Goal: Task Accomplishment & Management: Manage account settings

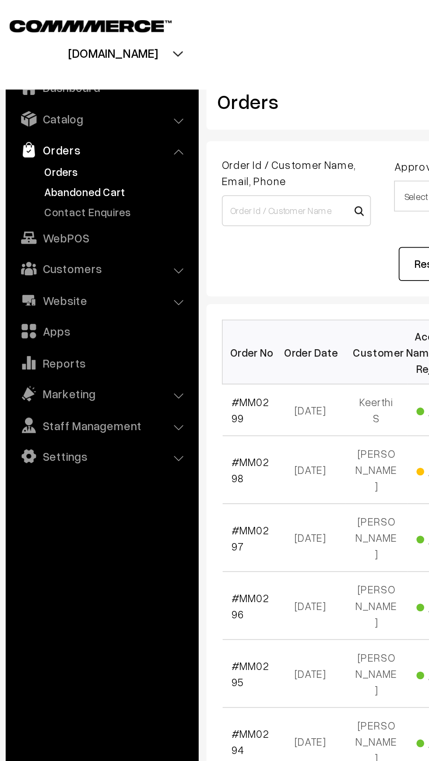
click at [37, 108] on link "Abandoned Cart" at bounding box center [71, 108] width 87 height 9
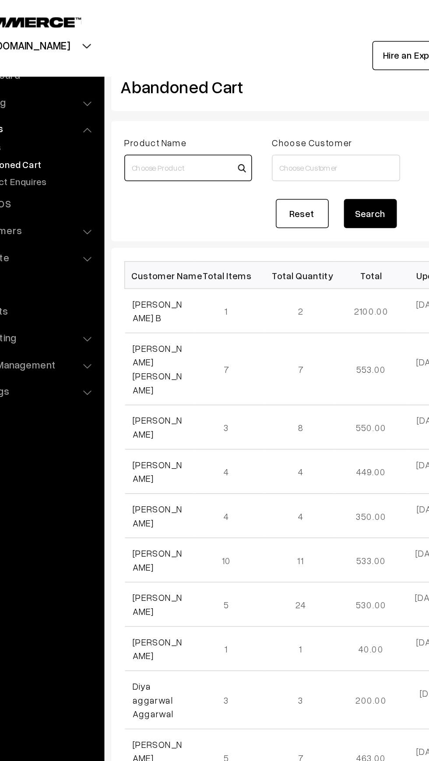
click at [143, 109] on input at bounding box center [173, 111] width 84 height 18
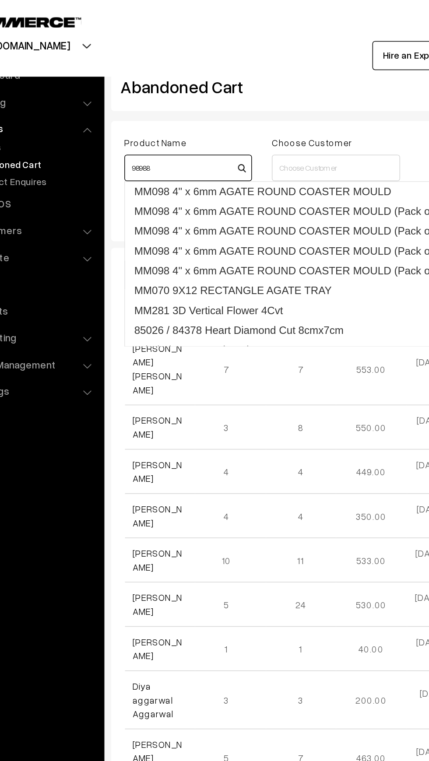
type input "98988"
click at [68, 365] on ul "Dashboard Catalog" at bounding box center [63, 396] width 109 height 722
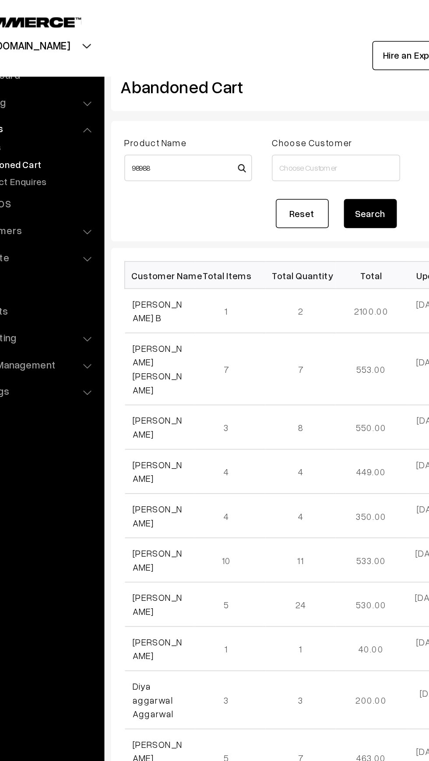
click at [95, 392] on ul "Dashboard Catalog" at bounding box center [63, 396] width 109 height 722
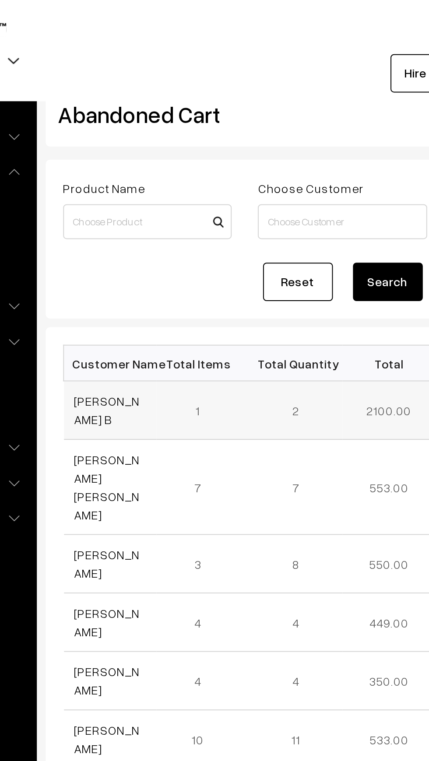
click at [147, 211] on td "[PERSON_NAME] B" at bounding box center [155, 205] width 47 height 29
click at [147, 204] on link "[PERSON_NAME] B" at bounding box center [153, 205] width 33 height 17
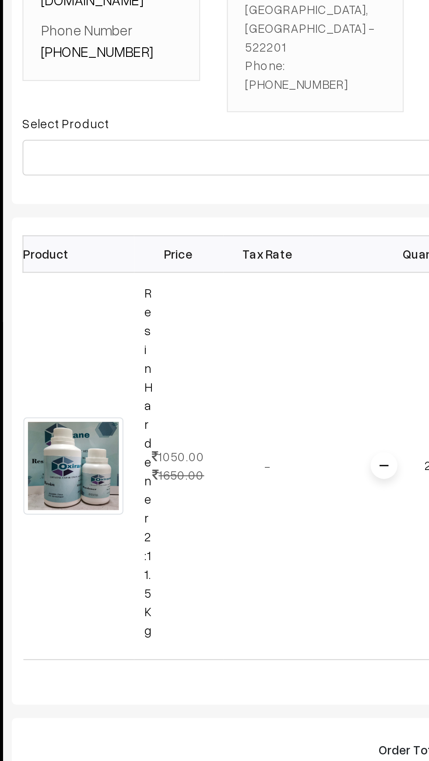
scroll to position [0, 25]
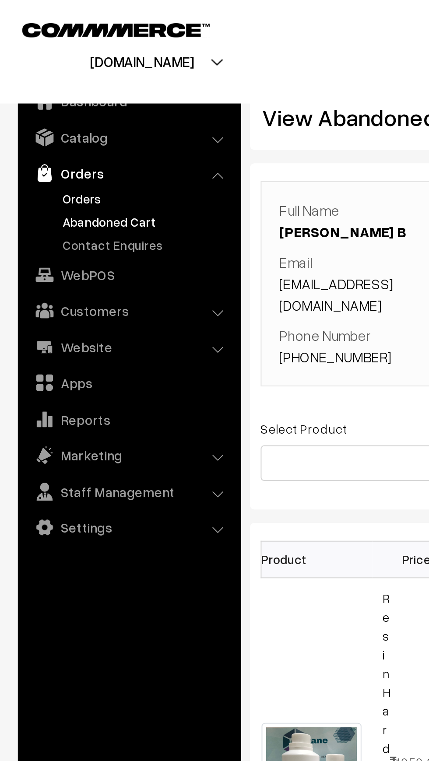
click at [35, 94] on link "Orders" at bounding box center [71, 97] width 87 height 9
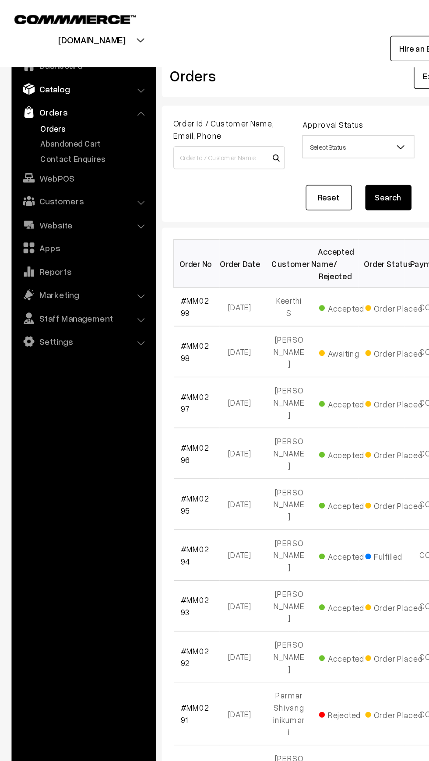
click at [29, 68] on link "Catalog" at bounding box center [63, 68] width 104 height 16
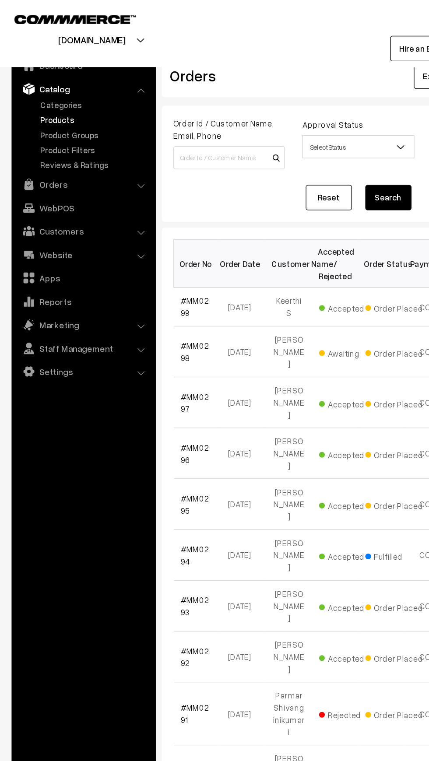
click at [32, 88] on link "Products" at bounding box center [71, 90] width 87 height 9
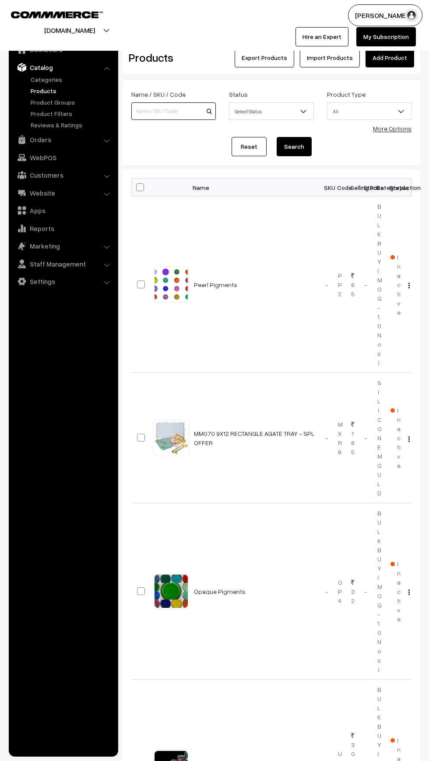
click at [157, 109] on input at bounding box center [173, 111] width 84 height 18
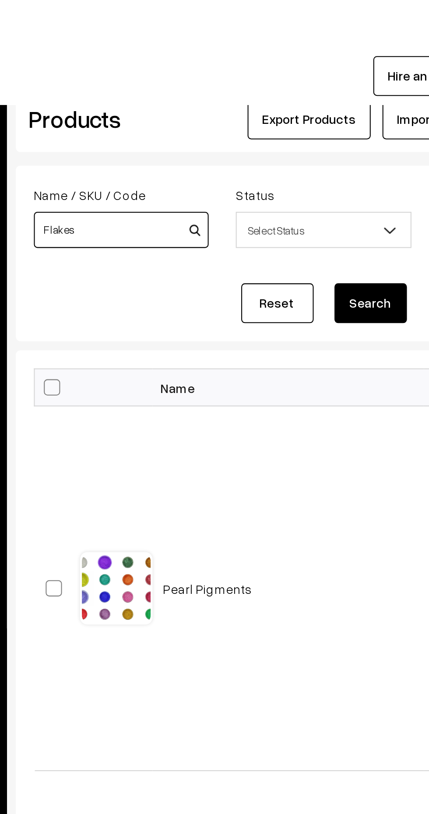
type input "Flakes"
click at [297, 141] on button "Search" at bounding box center [294, 146] width 35 height 19
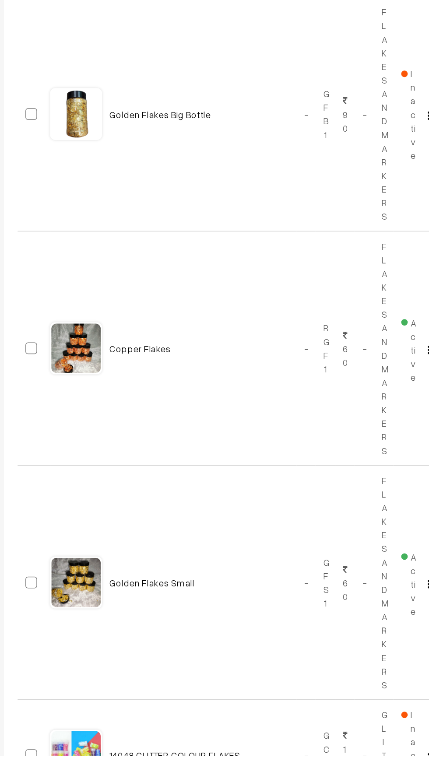
scroll to position [803, 0]
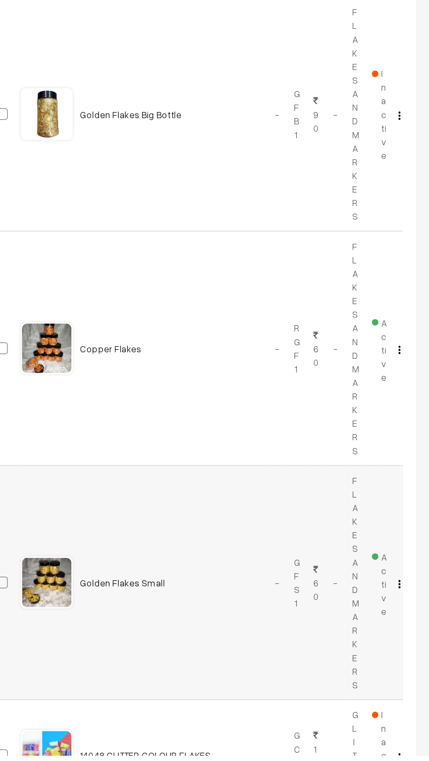
click at [408, 648] on button "button" at bounding box center [409, 645] width 2 height 7
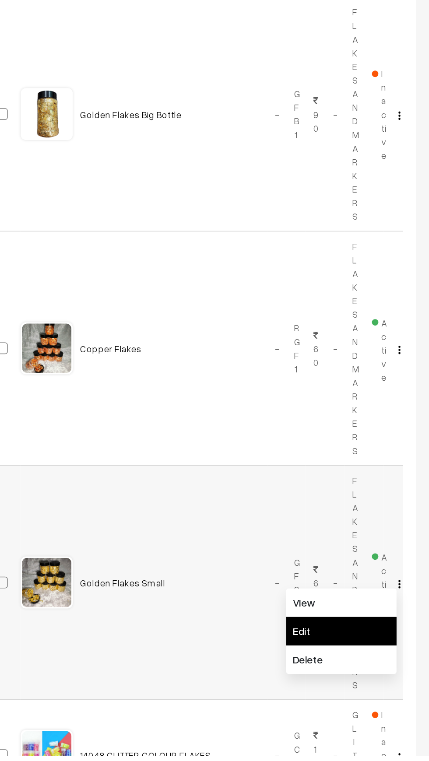
click at [362, 674] on link "Edit" at bounding box center [370, 676] width 74 height 19
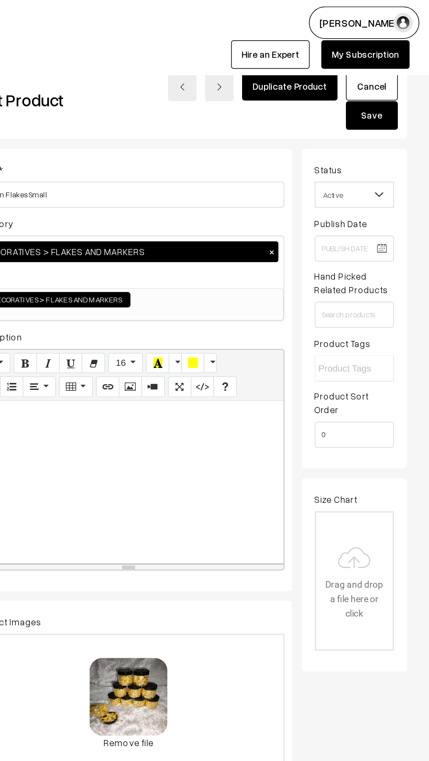
click at [372, 133] on span "Active" at bounding box center [378, 131] width 53 height 15
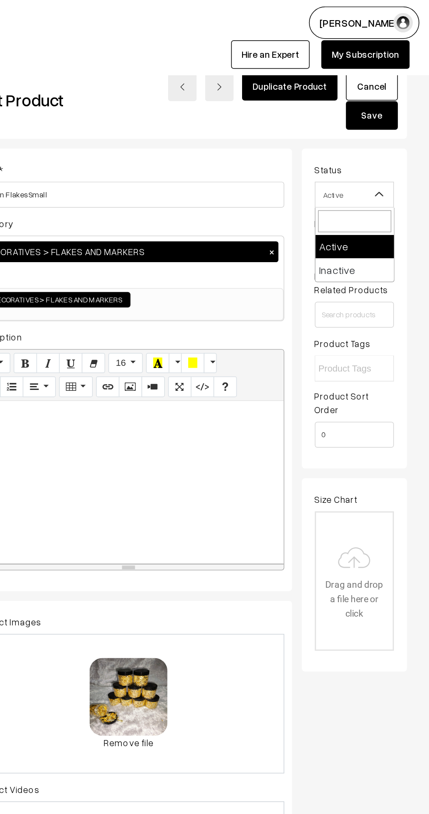
select select "2"
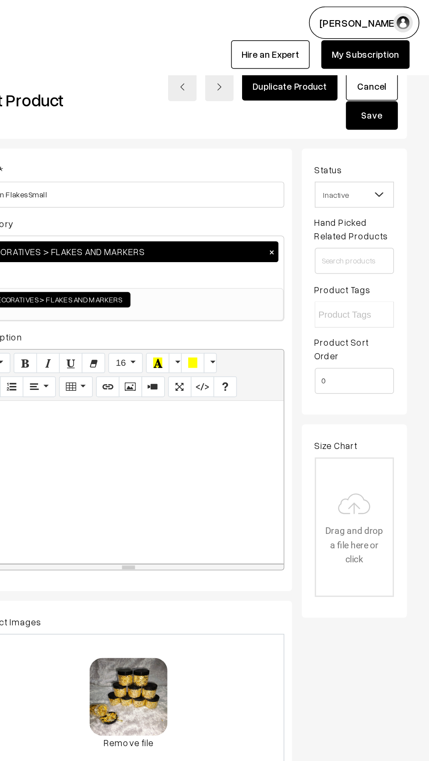
click at [387, 81] on button "Save" at bounding box center [390, 77] width 35 height 19
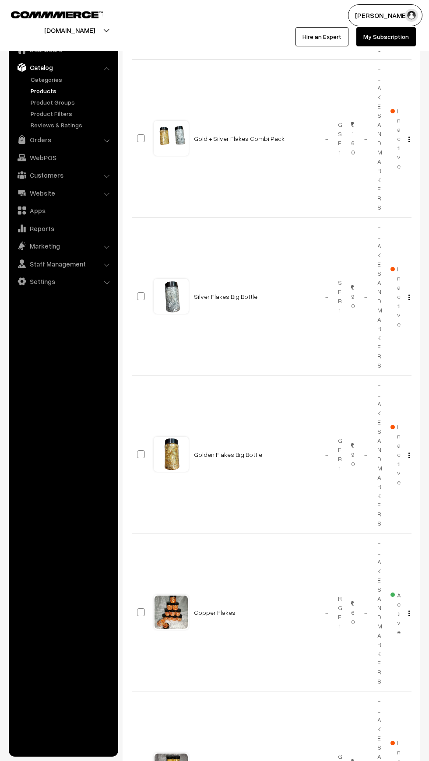
scroll to position [681, 0]
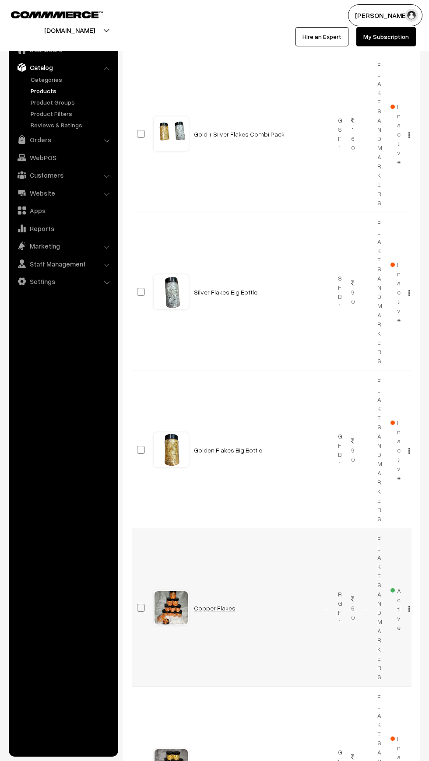
click at [223, 608] on link "Copper Flakes" at bounding box center [215, 607] width 42 height 7
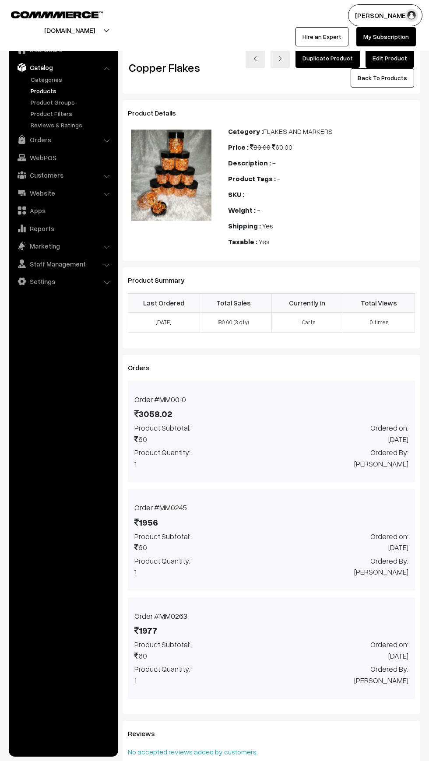
click at [321, 58] on link "Duplicate Product" at bounding box center [327, 58] width 64 height 19
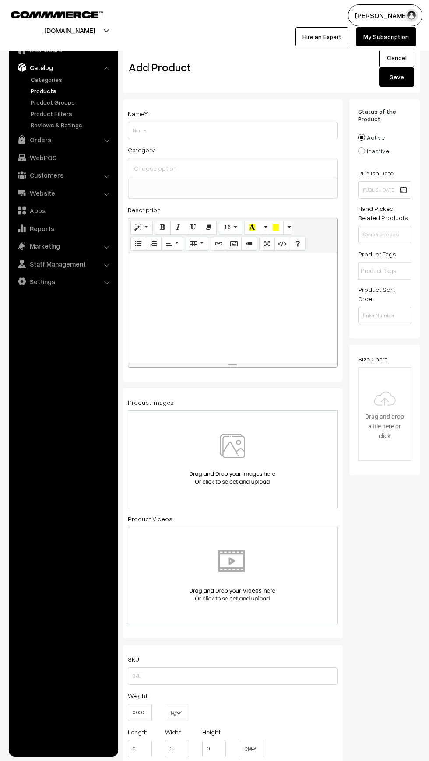
select select
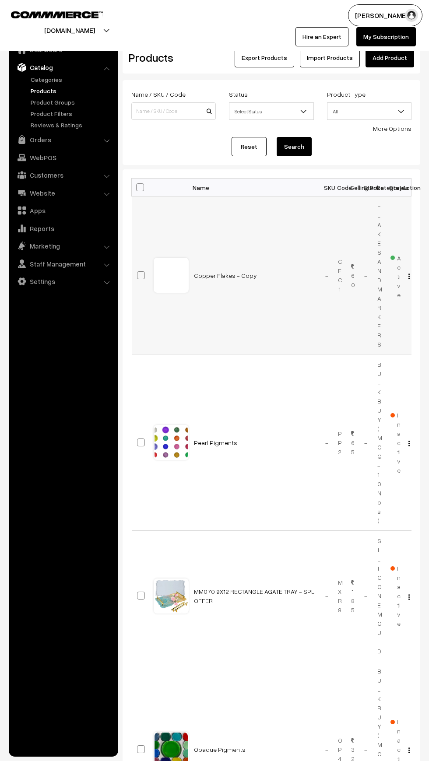
click at [136, 270] on input "checkbox" at bounding box center [136, 270] width 6 height 6
checkbox input "true"
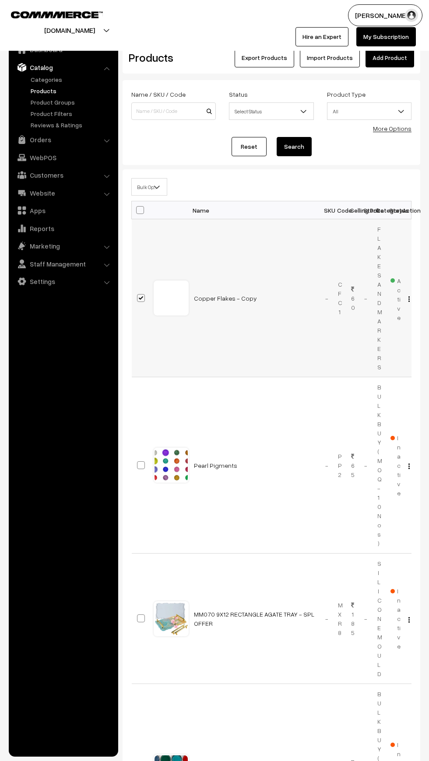
click at [409, 299] on img "button" at bounding box center [408, 299] width 1 height 6
click at [344, 350] on link "Delete" at bounding box center [370, 350] width 74 height 19
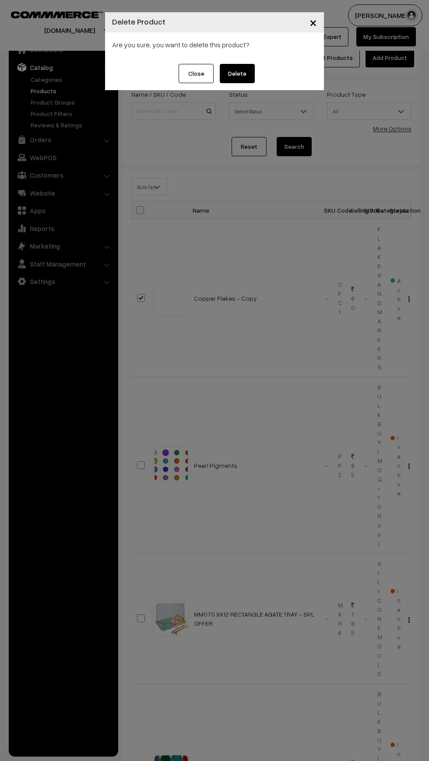
click at [247, 80] on button "Delete" at bounding box center [237, 73] width 35 height 19
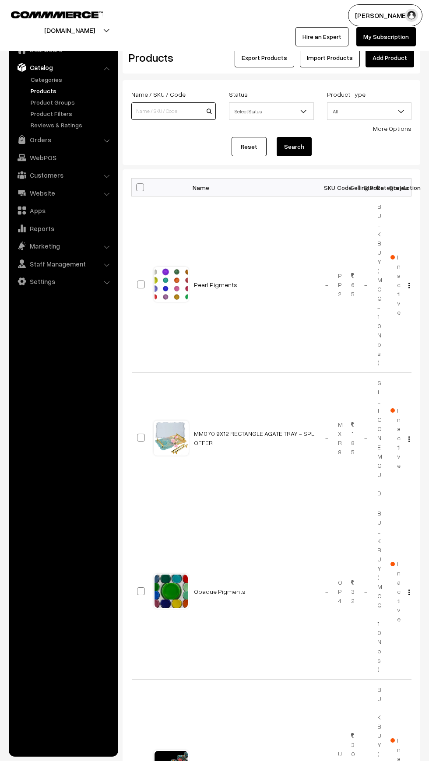
click at [141, 112] on input at bounding box center [173, 111] width 84 height 18
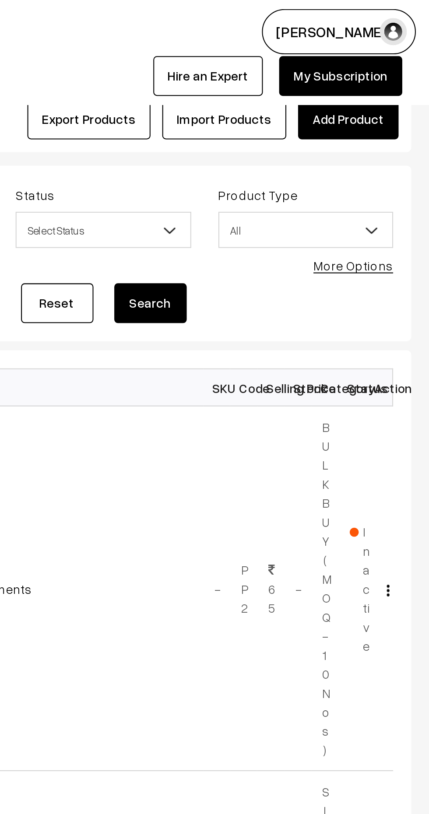
type input "Flakes"
click at [286, 148] on button "Search" at bounding box center [294, 146] width 35 height 19
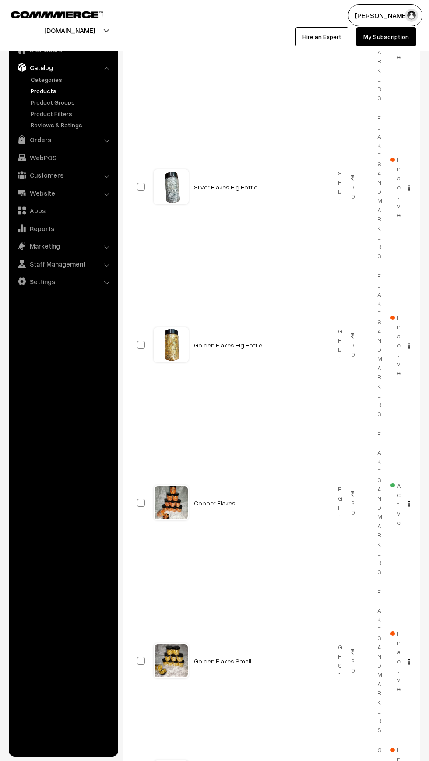
scroll to position [791, 0]
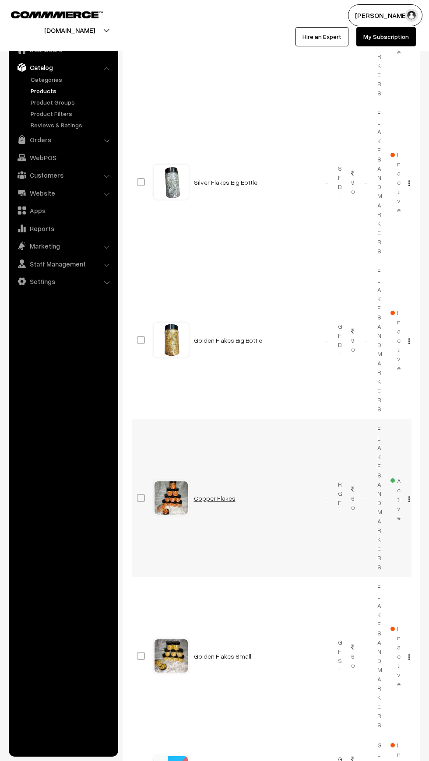
click at [224, 498] on link "Copper Flakes" at bounding box center [215, 498] width 42 height 7
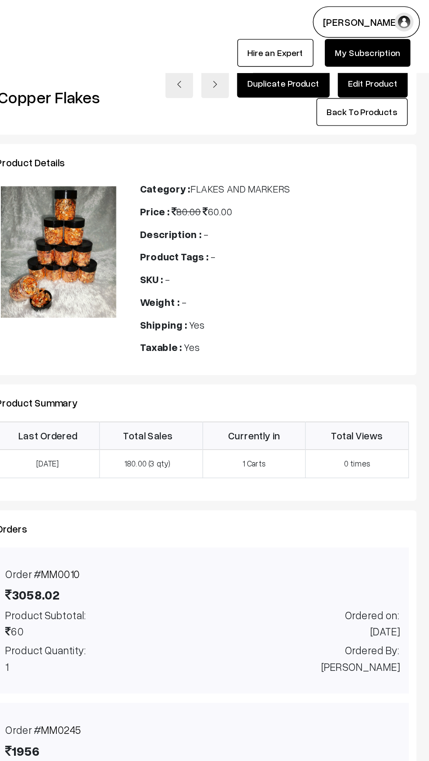
click at [383, 59] on link "Edit Product" at bounding box center [389, 58] width 49 height 19
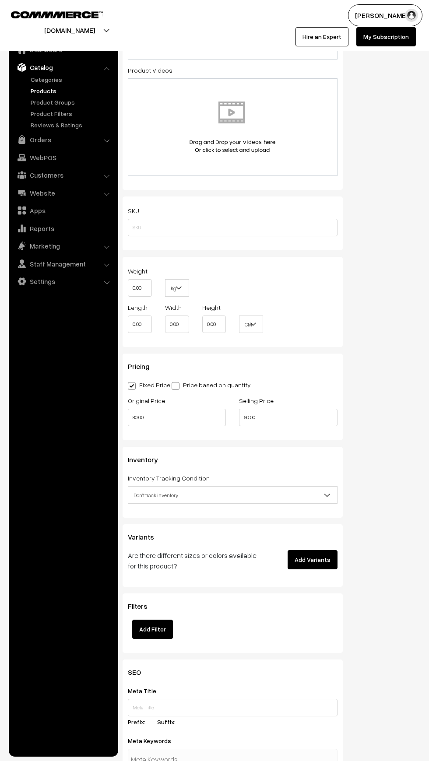
scroll to position [460, 0]
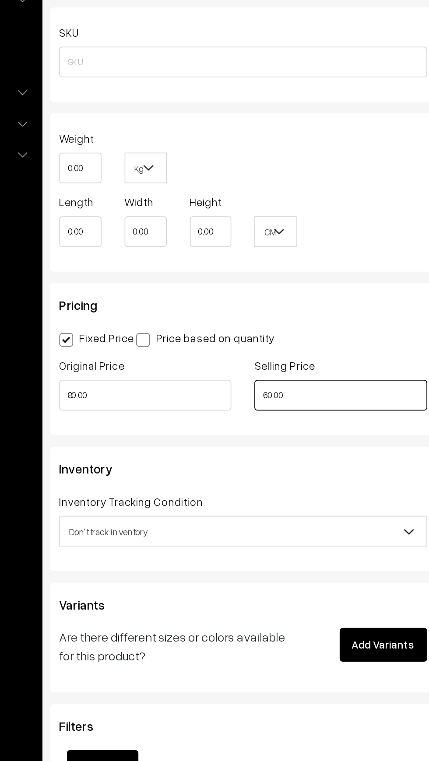
click at [267, 418] on input "60.00" at bounding box center [288, 420] width 98 height 18
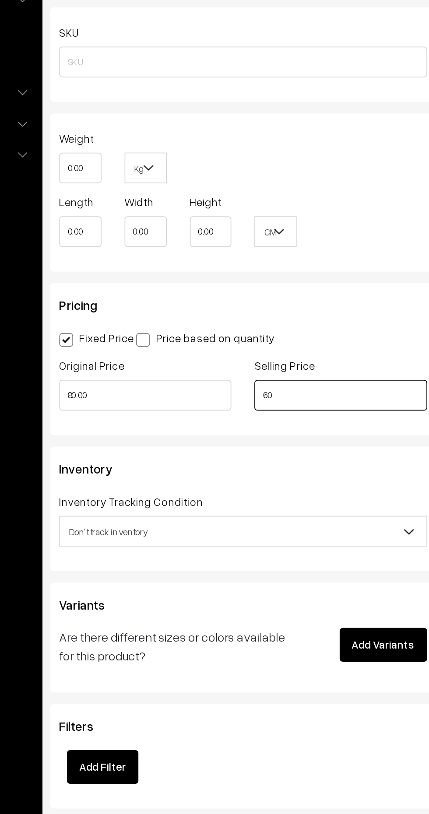
type input "6"
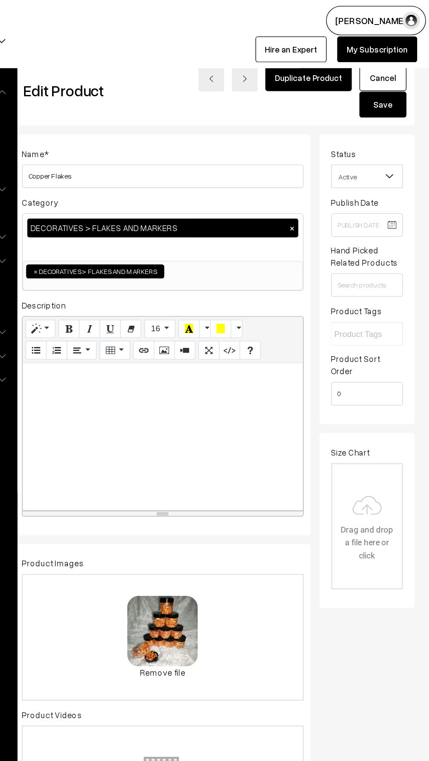
scroll to position [0, 0]
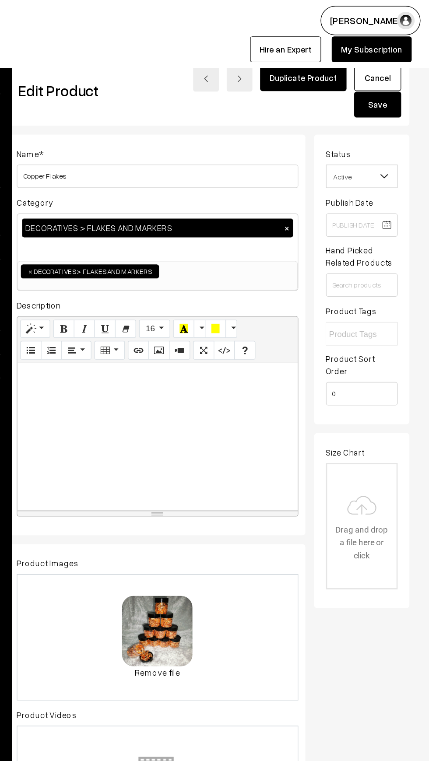
click at [390, 84] on button "Save" at bounding box center [390, 77] width 35 height 19
type input "53.00"
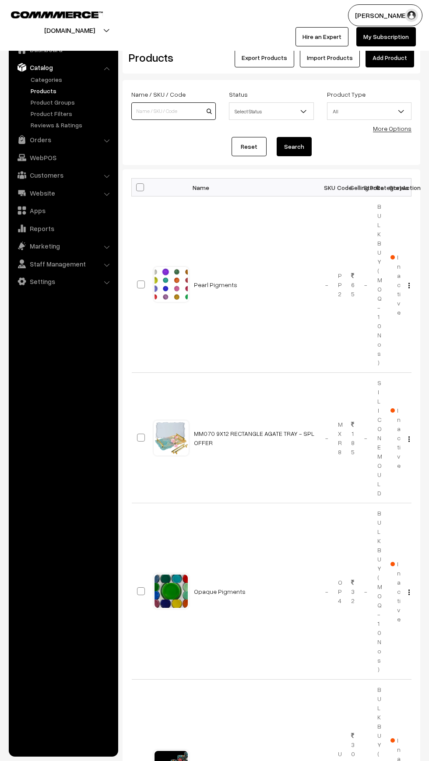
click at [149, 109] on input at bounding box center [173, 111] width 84 height 18
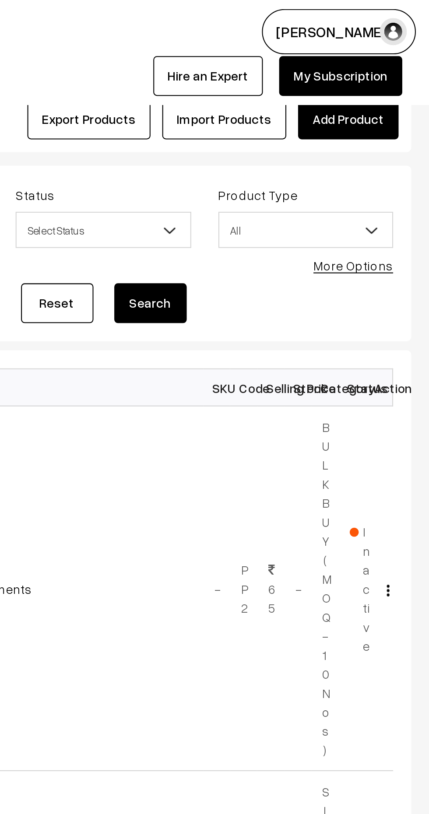
type input "Combo"
click at [291, 146] on button "Search" at bounding box center [294, 146] width 35 height 19
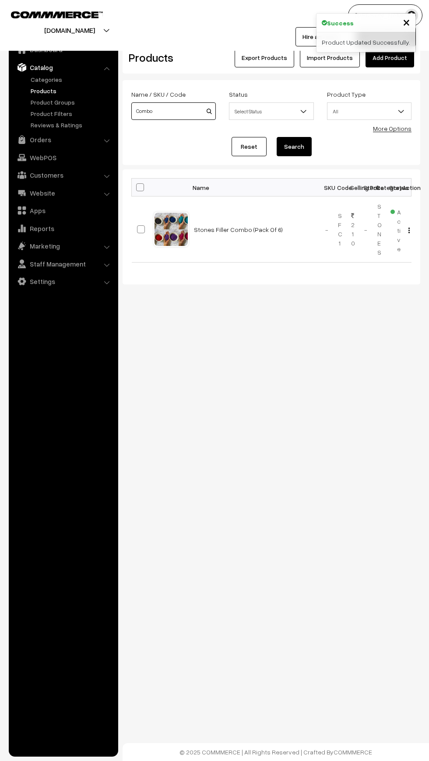
click at [163, 111] on input "Combo" at bounding box center [173, 111] width 84 height 18
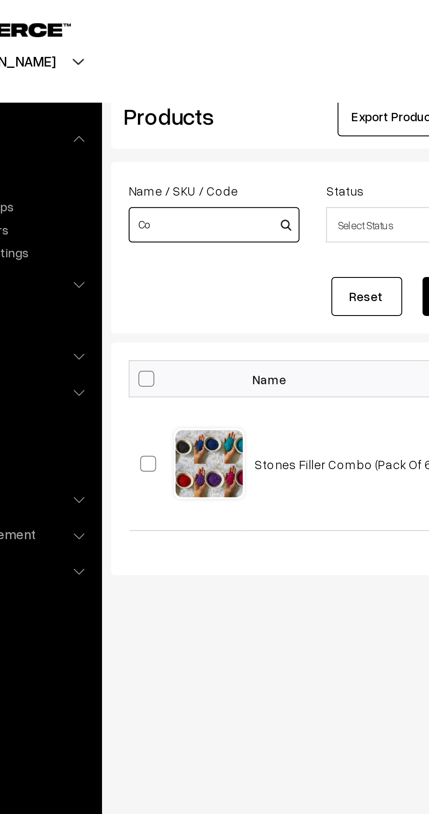
type input "C"
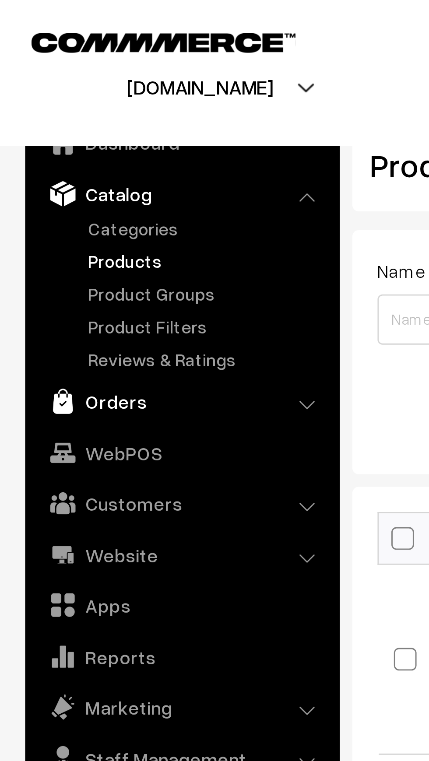
click at [27, 144] on link "Orders" at bounding box center [63, 140] width 104 height 16
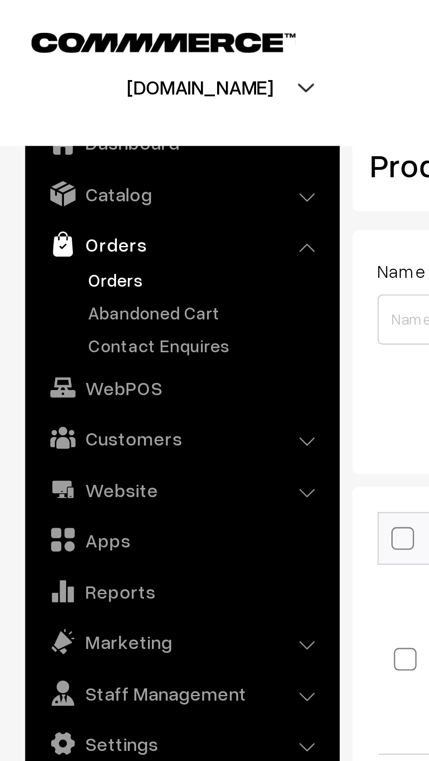
click at [31, 100] on link "Orders" at bounding box center [71, 97] width 87 height 9
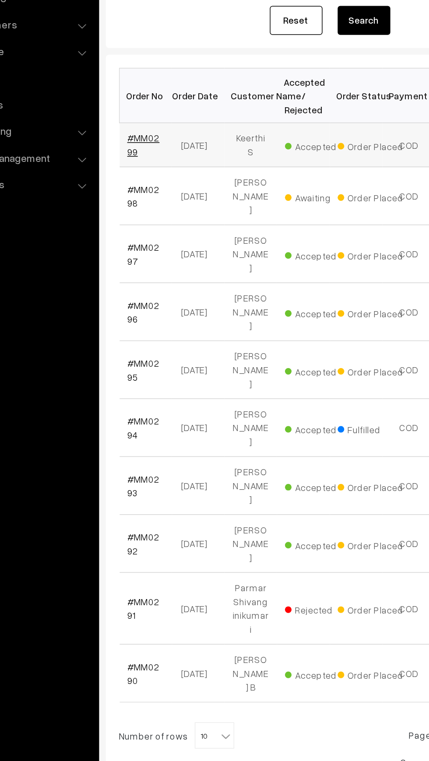
click at [152, 230] on link "#MM0299" at bounding box center [147, 232] width 21 height 17
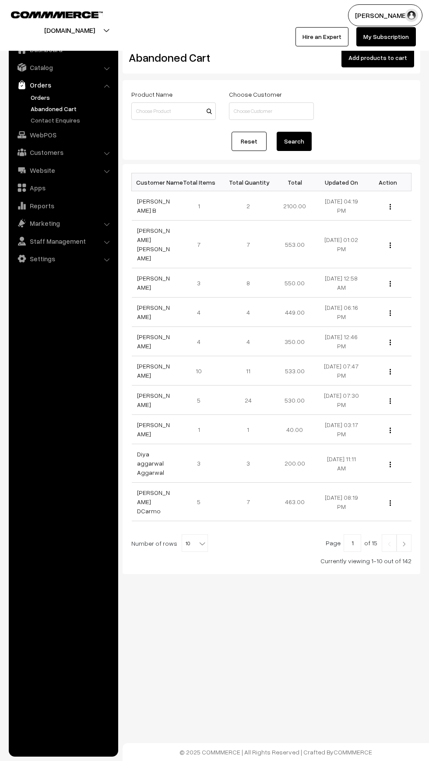
click at [35, 95] on link "Orders" at bounding box center [71, 97] width 87 height 9
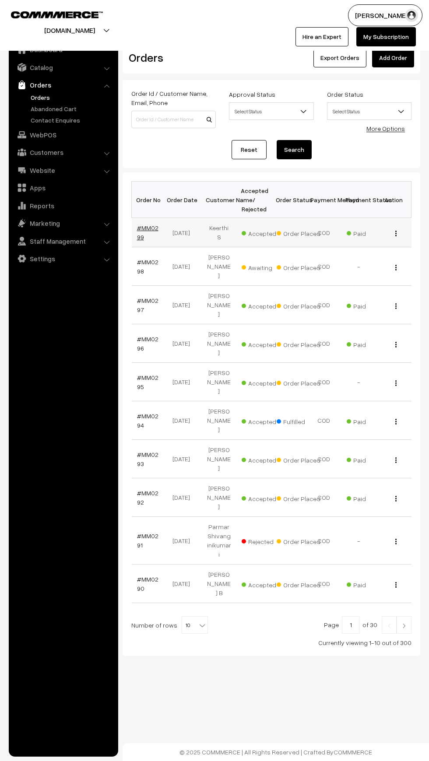
click at [138, 237] on link "#MM0299" at bounding box center [147, 232] width 21 height 17
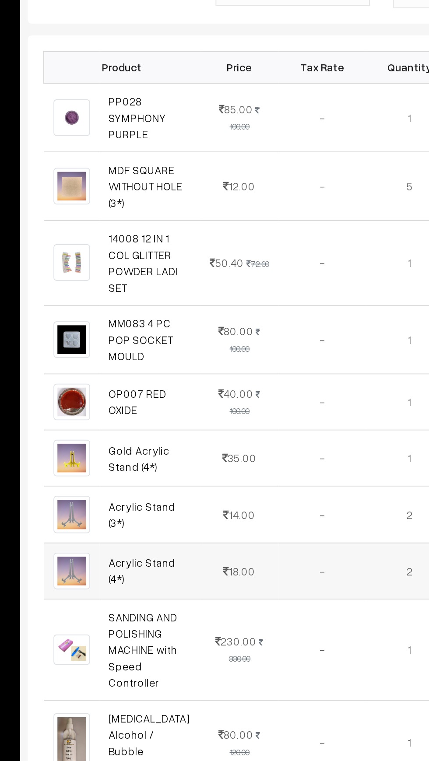
click at [275, 592] on td "-" at bounding box center [287, 608] width 49 height 32
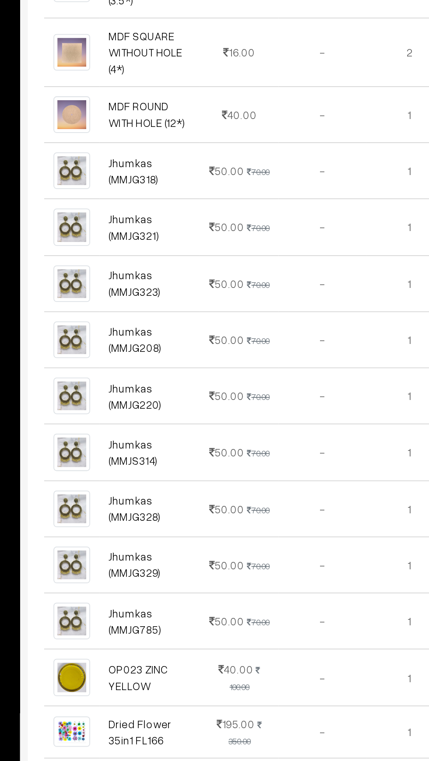
scroll to position [561, 0]
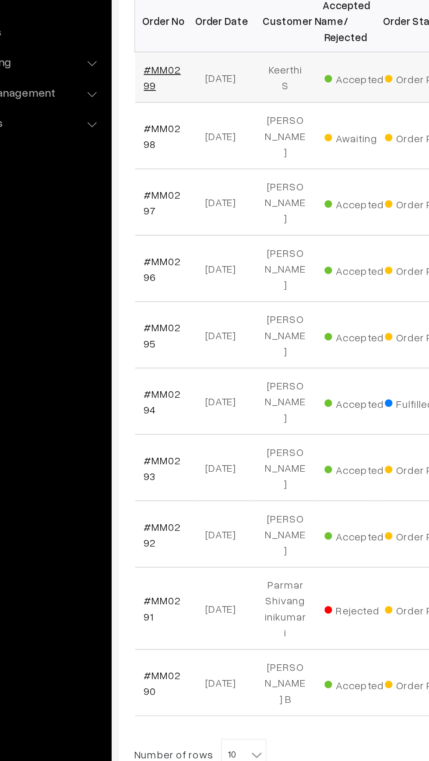
click at [138, 226] on link "#MM0299" at bounding box center [147, 232] width 21 height 17
click at [147, 227] on link "#MM0299" at bounding box center [147, 232] width 21 height 17
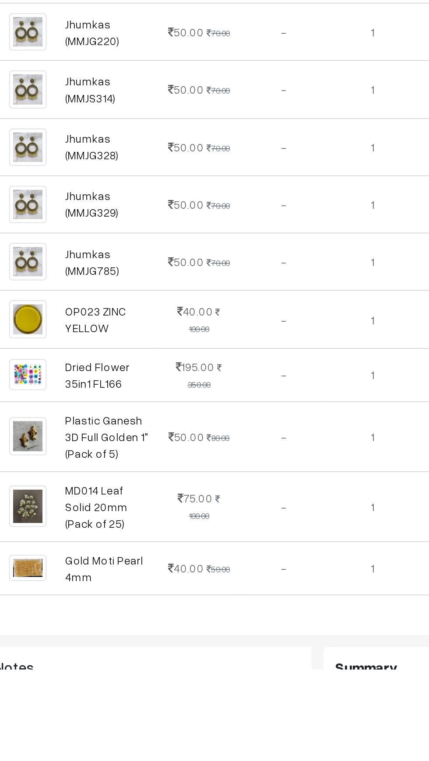
scroll to position [677, 0]
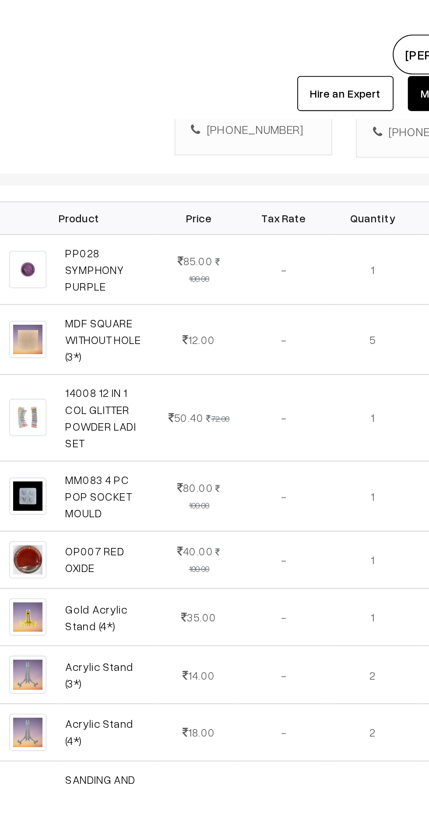
scroll to position [0, 0]
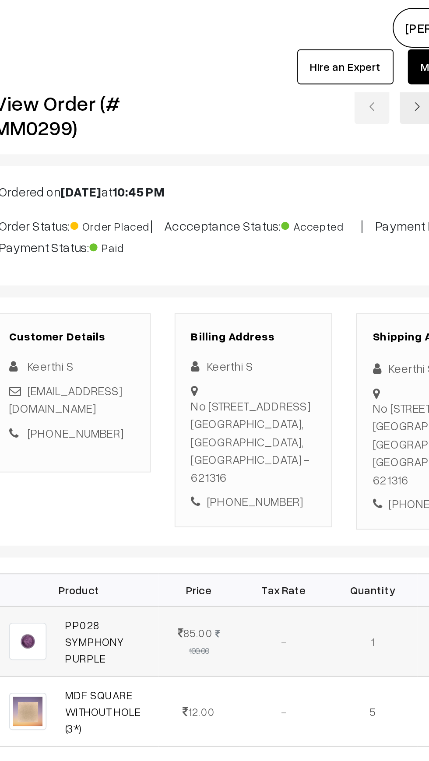
click at [252, 333] on td "85.00 100.00" at bounding box center [241, 352] width 44 height 39
